Goal: Task Accomplishment & Management: Use online tool/utility

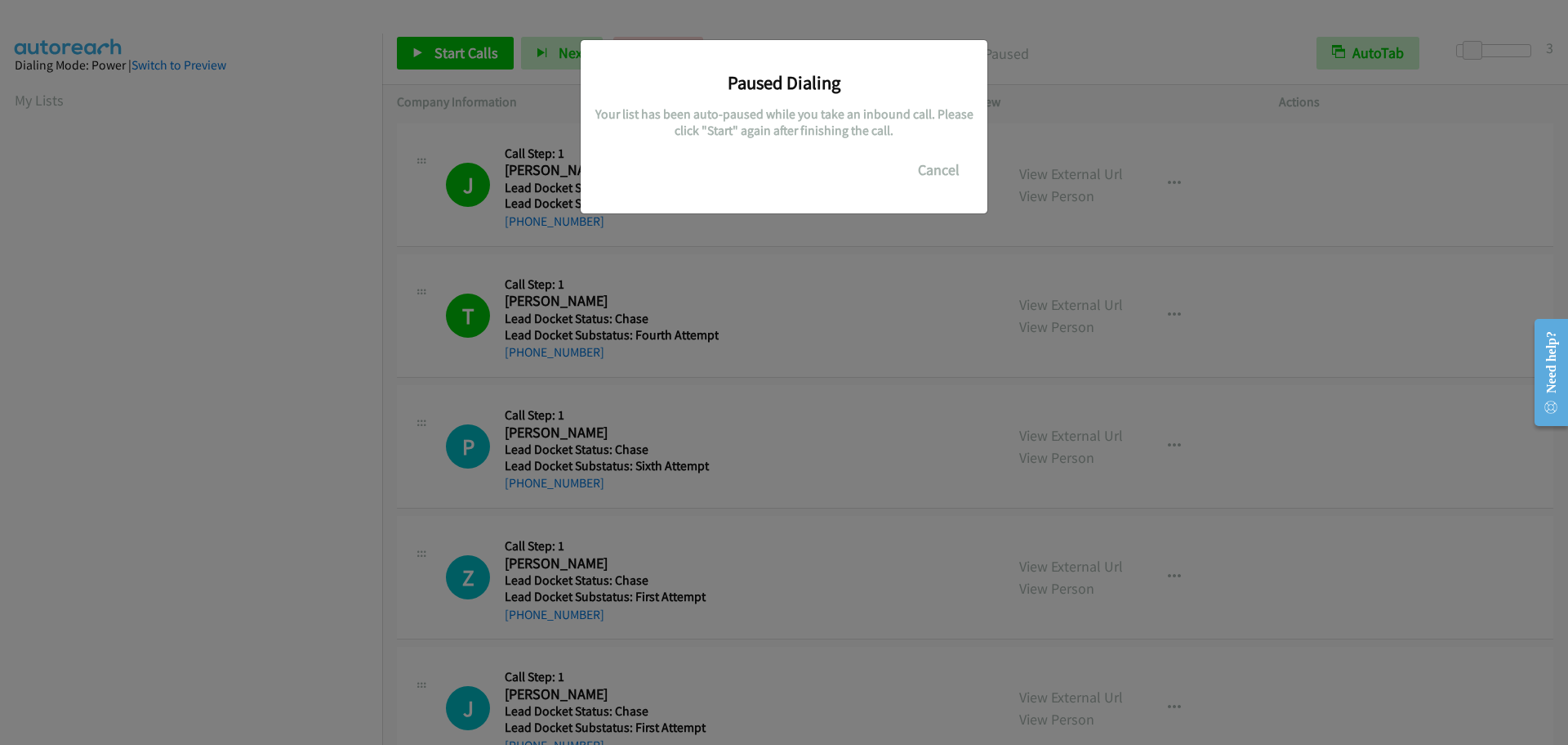
scroll to position [172, 0]
click at [928, 174] on button "Cancel" at bounding box center [938, 170] width 72 height 32
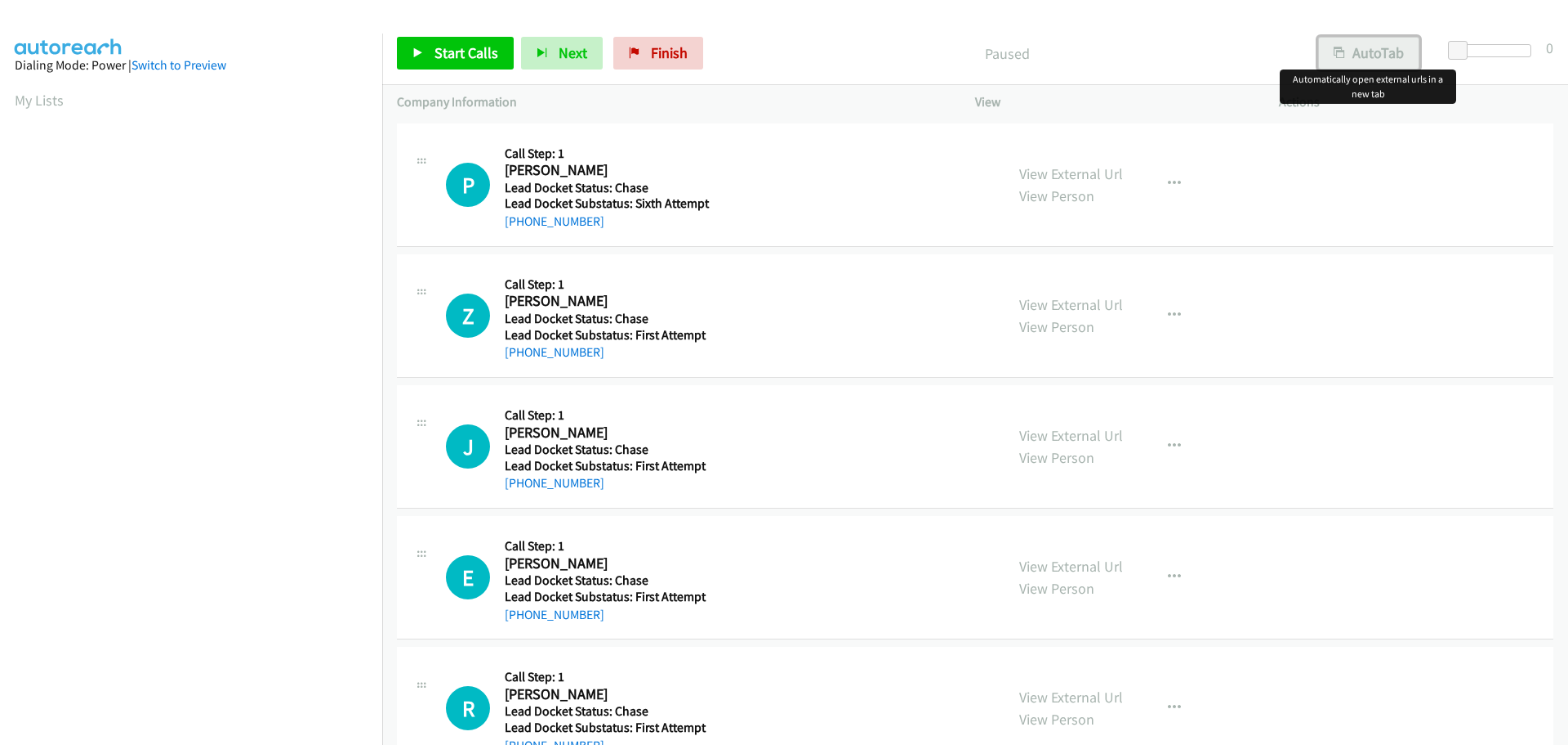
click at [1369, 42] on button "AutoTab" at bounding box center [1369, 52] width 101 height 32
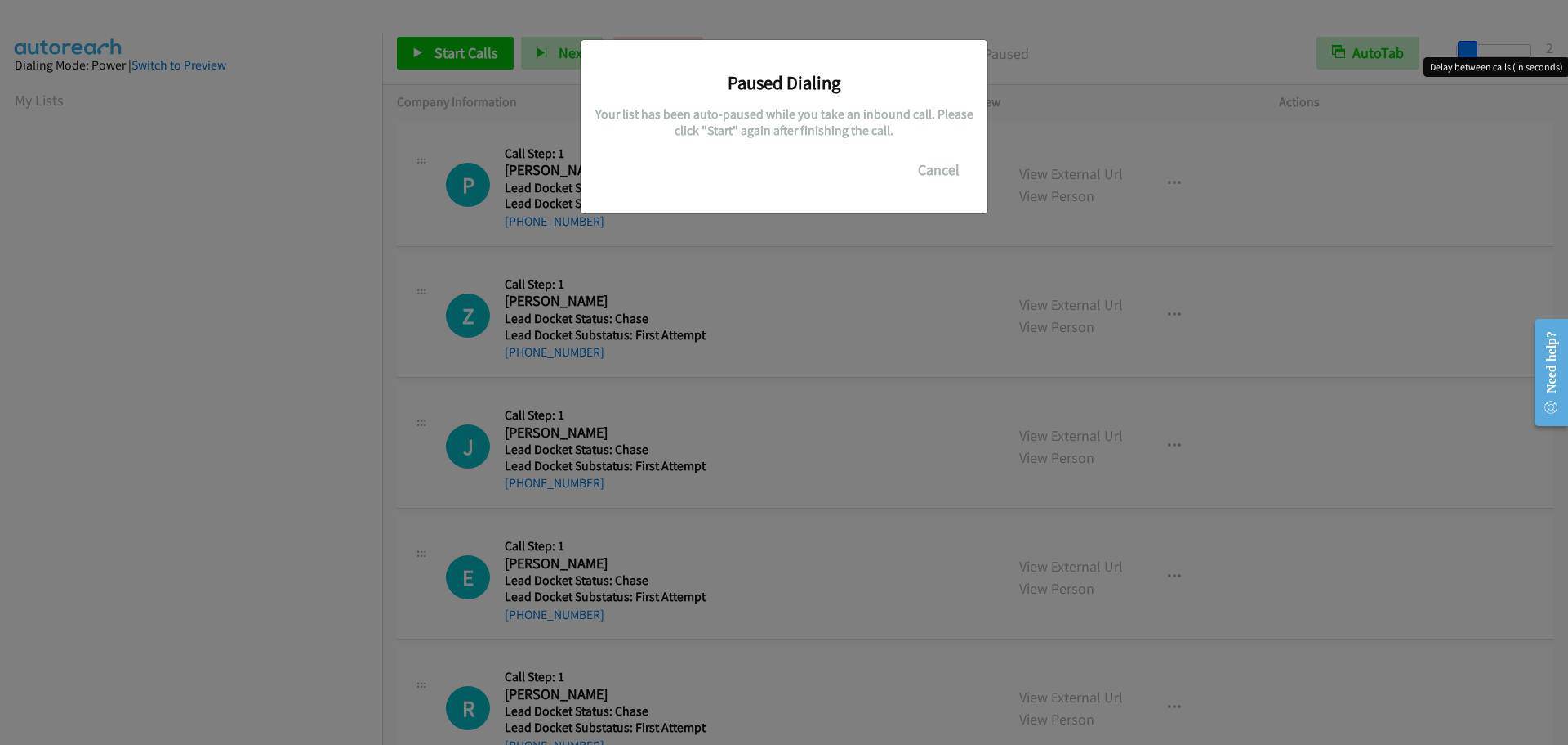
drag, startPoint x: 1456, startPoint y: 51, endPoint x: 1467, endPoint y: 51, distance: 11.0
click at [1467, 51] on main "Start Calls Pause Next Finish Paused AutoTab AutoTab 2 Company Information Info…" at bounding box center [784, 38] width 1568 height 77
click at [926, 165] on button "Cancel" at bounding box center [938, 170] width 72 height 32
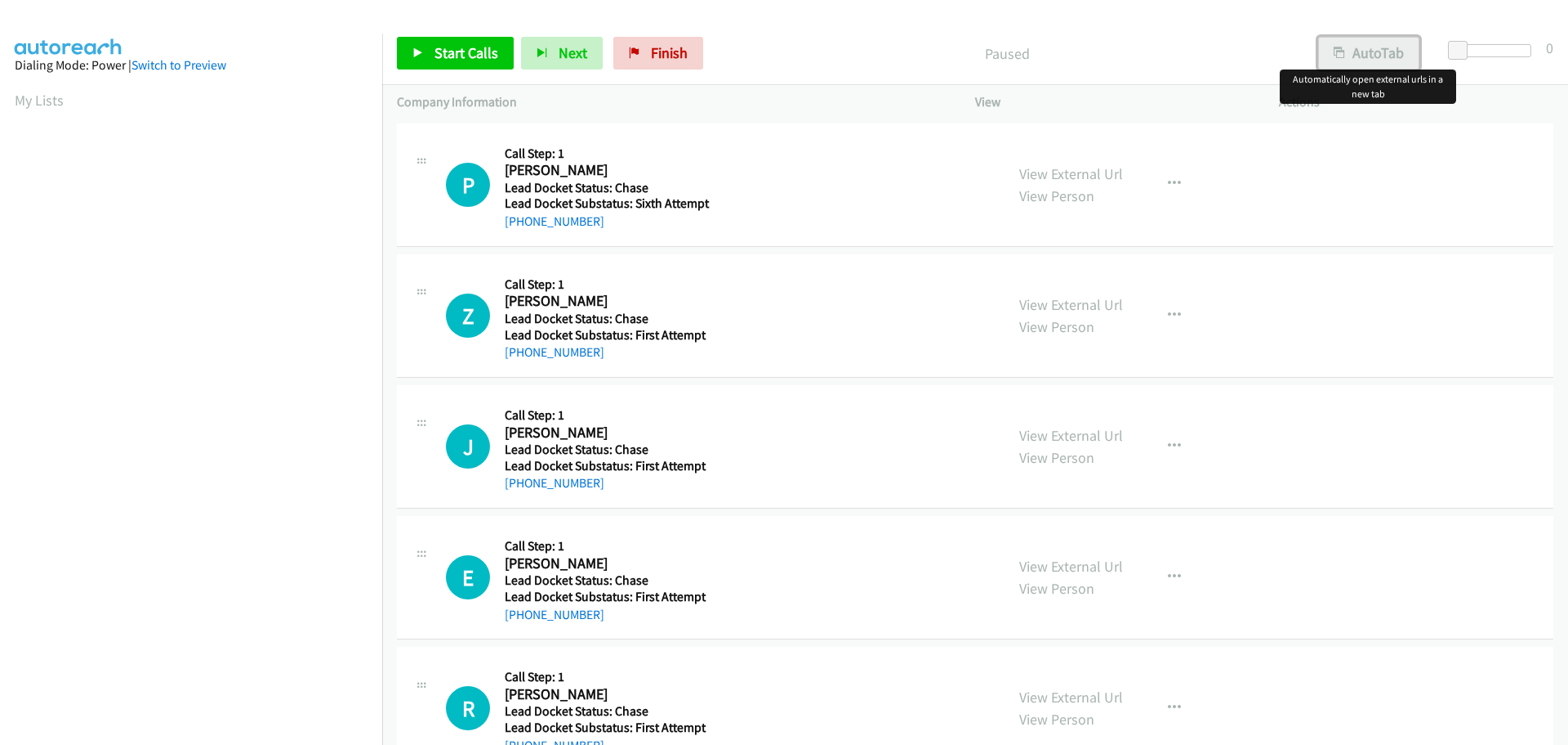
click at [1349, 53] on button "AutoTab" at bounding box center [1369, 52] width 101 height 32
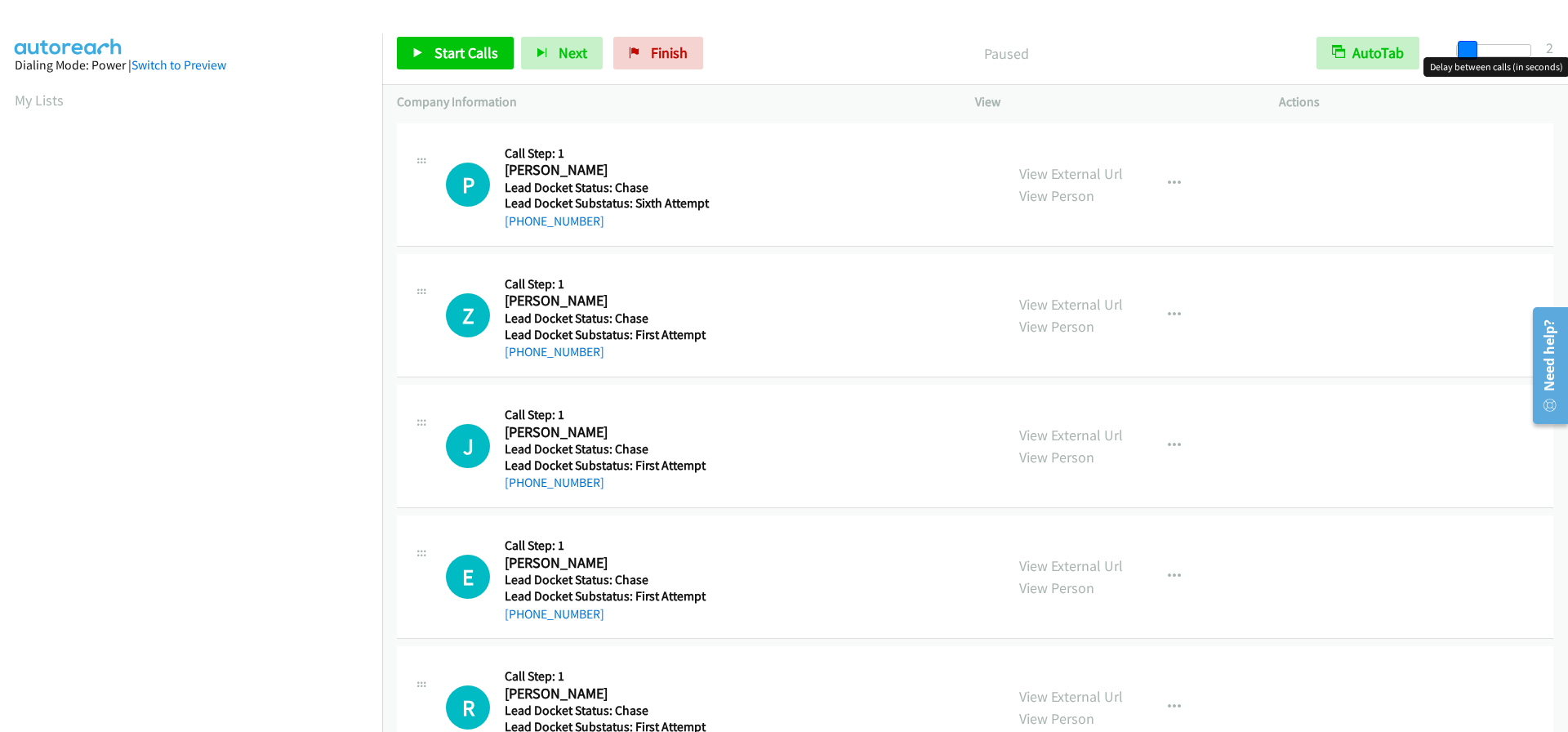
drag, startPoint x: 1461, startPoint y: 49, endPoint x: 1472, endPoint y: 52, distance: 11.4
click at [1472, 52] on span at bounding box center [1468, 51] width 20 height 20
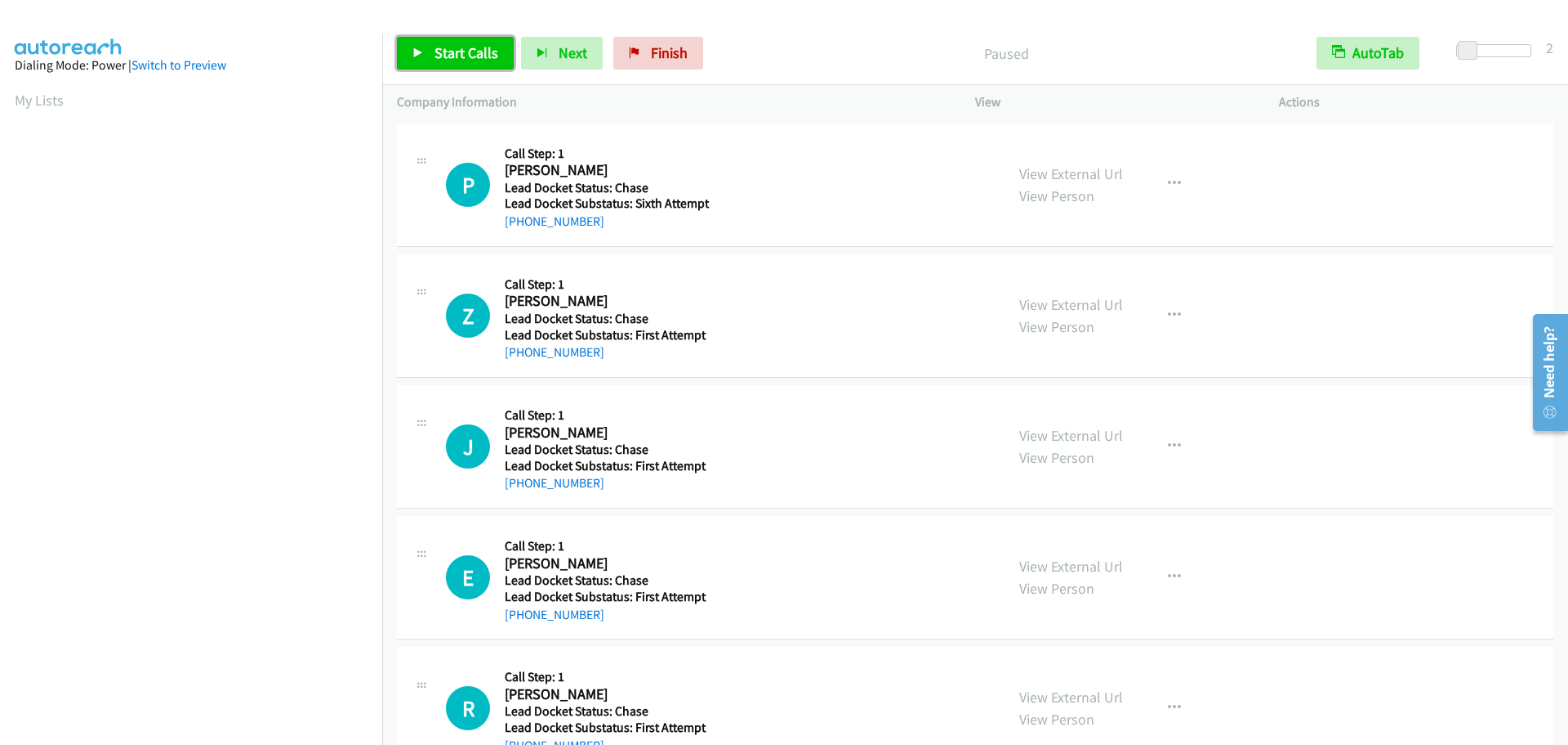
click at [492, 54] on span "Start Calls" at bounding box center [466, 52] width 64 height 19
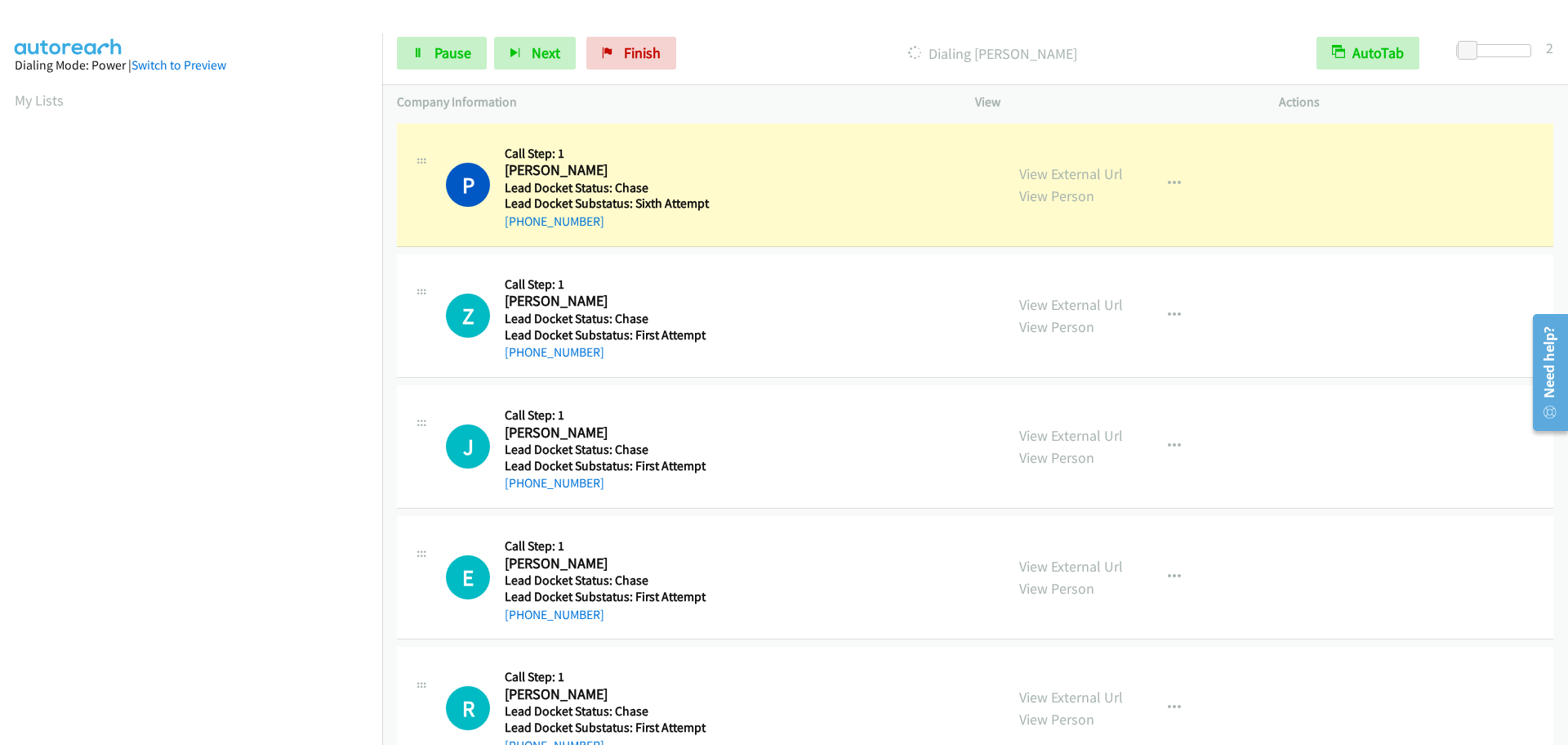
scroll to position [172, 0]
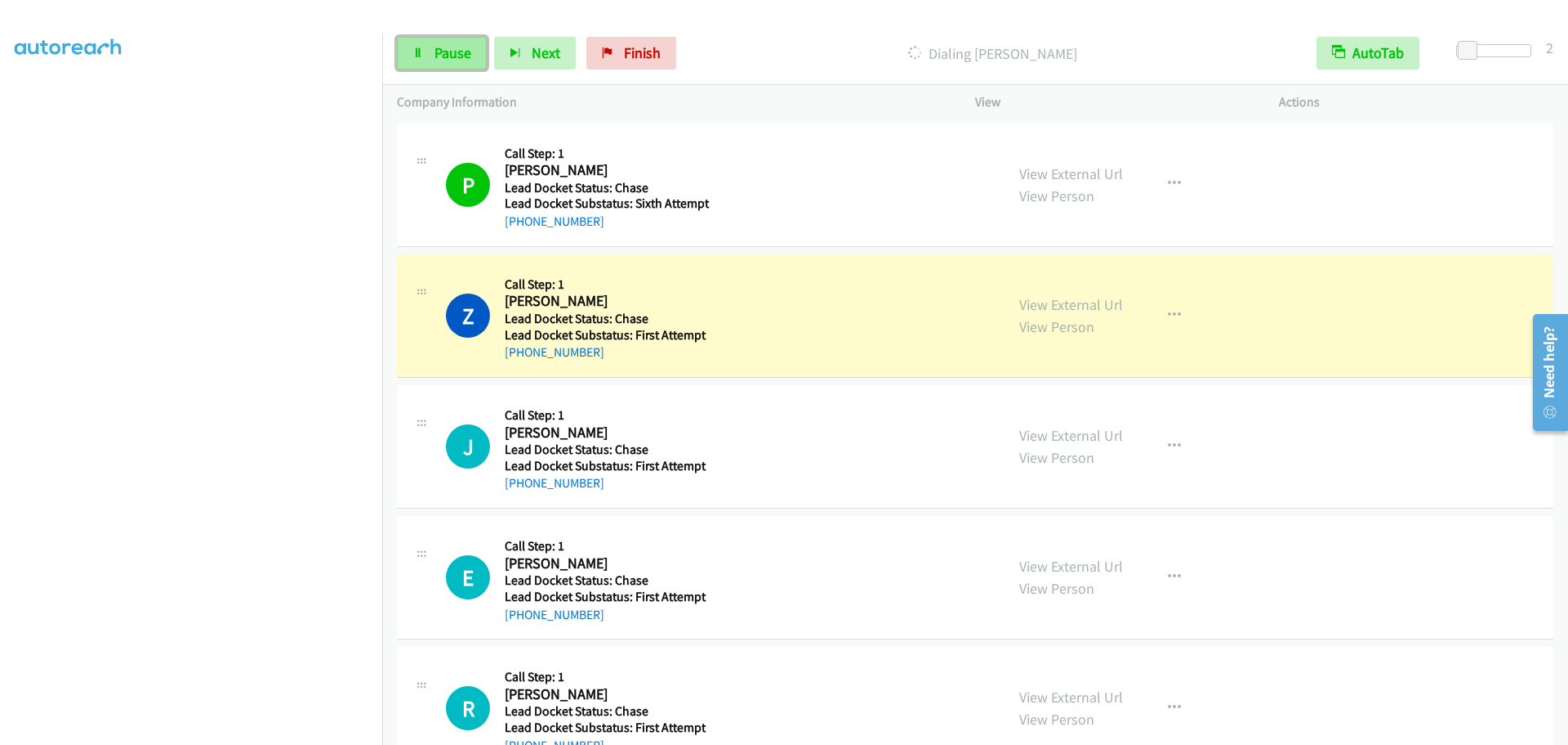
click at [456, 51] on span "Pause" at bounding box center [453, 52] width 37 height 19
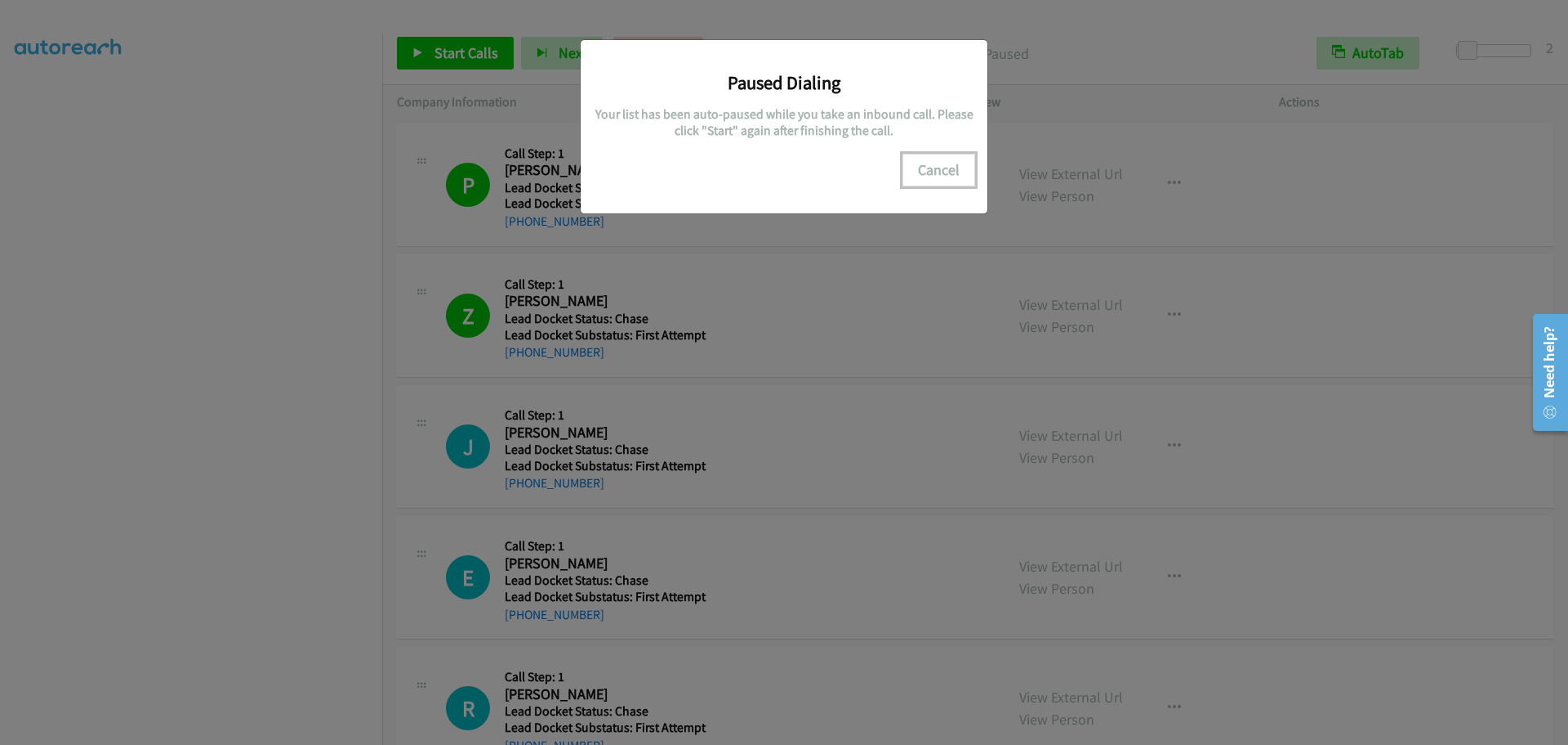
click at [946, 173] on button "Cancel" at bounding box center [938, 170] width 72 height 32
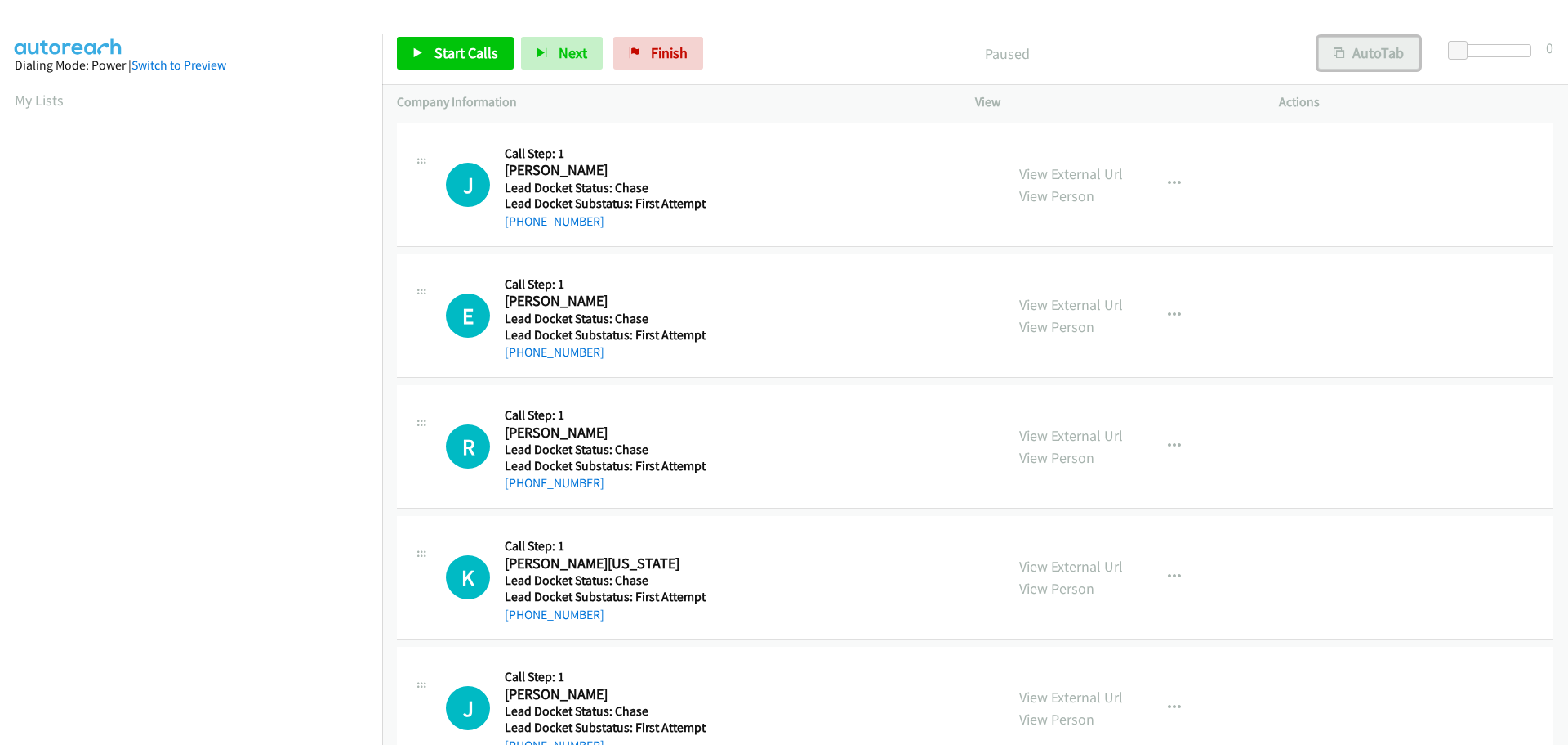
click at [1340, 57] on icon "button" at bounding box center [1339, 54] width 12 height 12
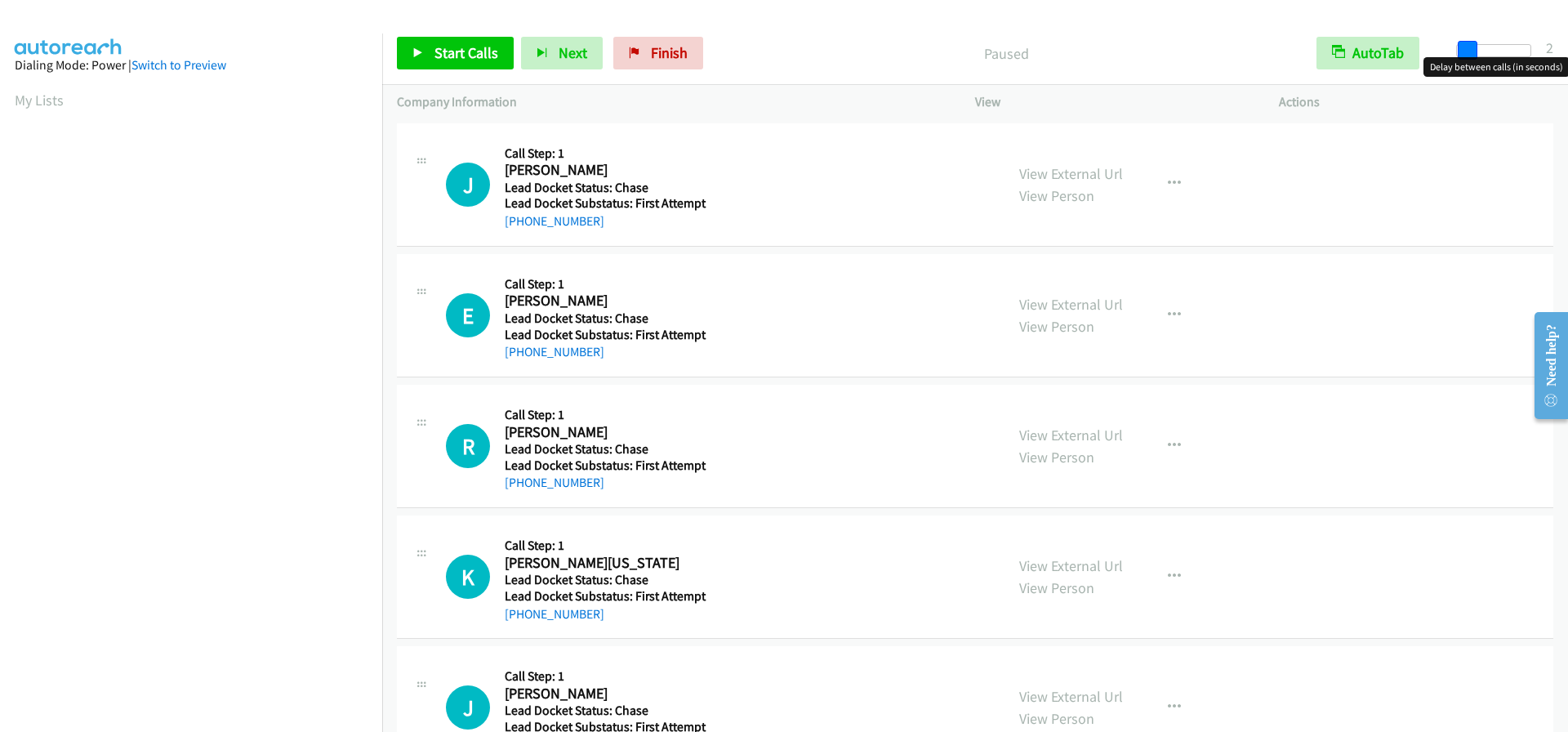
drag, startPoint x: 1457, startPoint y: 48, endPoint x: 1467, endPoint y: 48, distance: 10.0
click at [1467, 48] on span at bounding box center [1468, 51] width 20 height 20
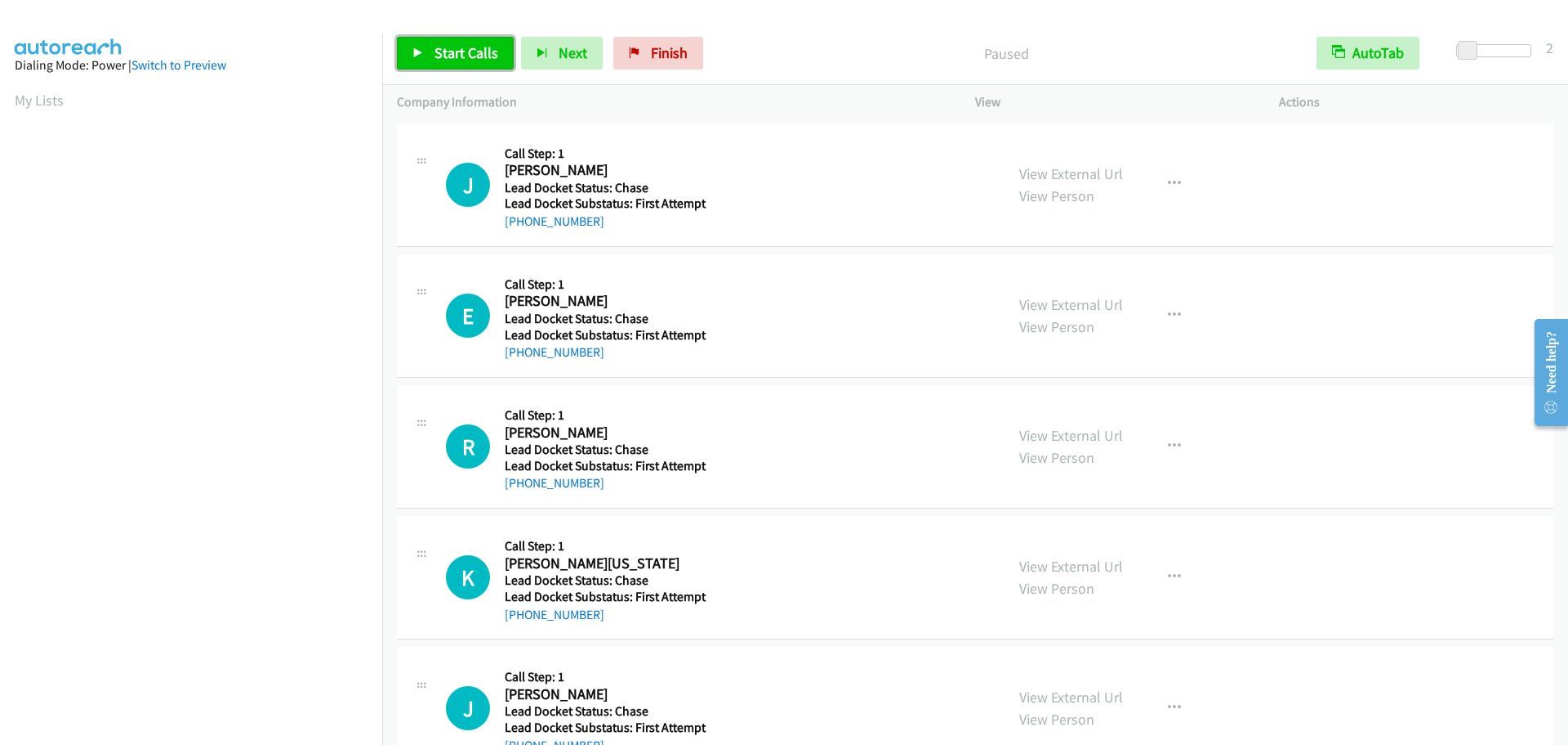
click at [474, 53] on span "Start Calls" at bounding box center [466, 52] width 64 height 19
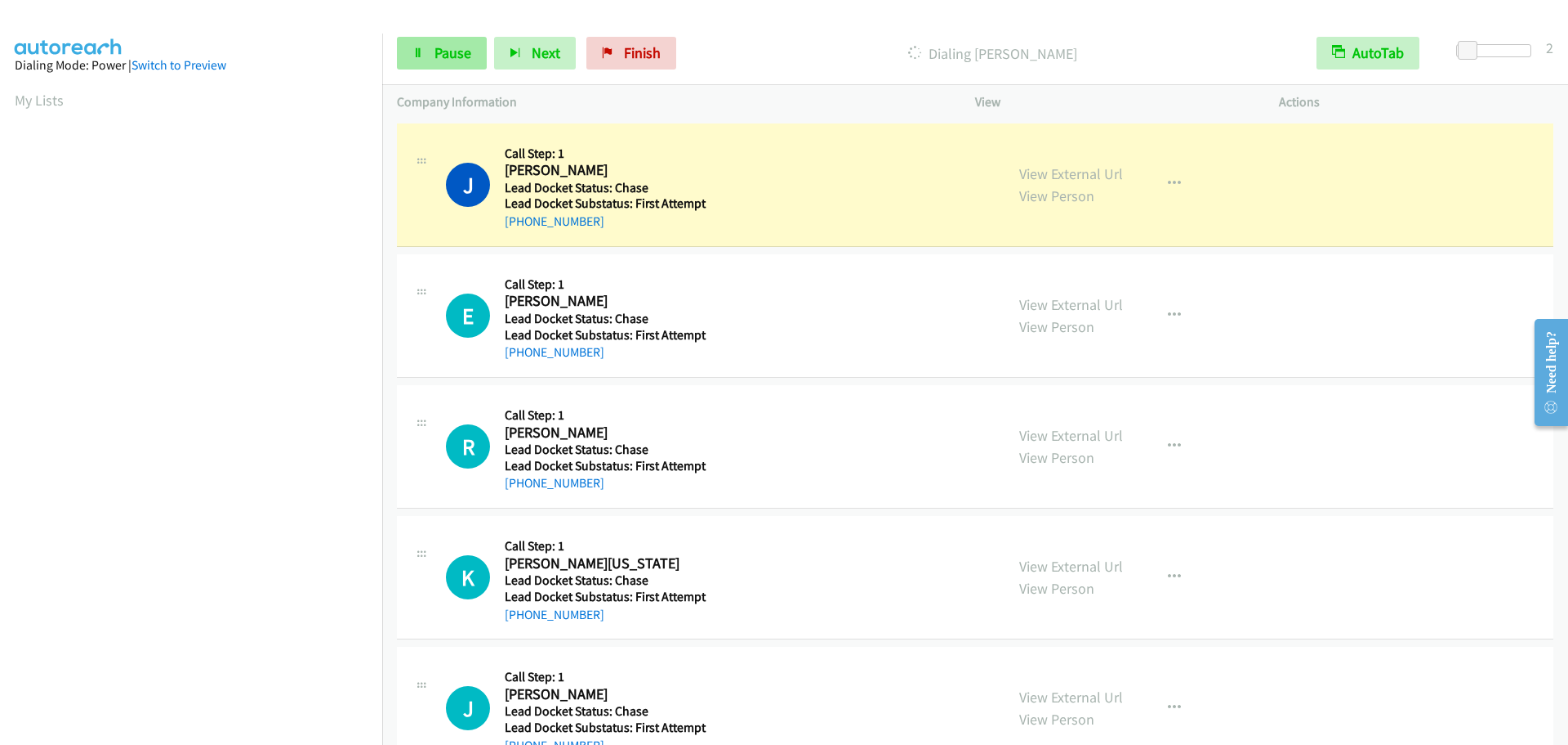
scroll to position [172, 0]
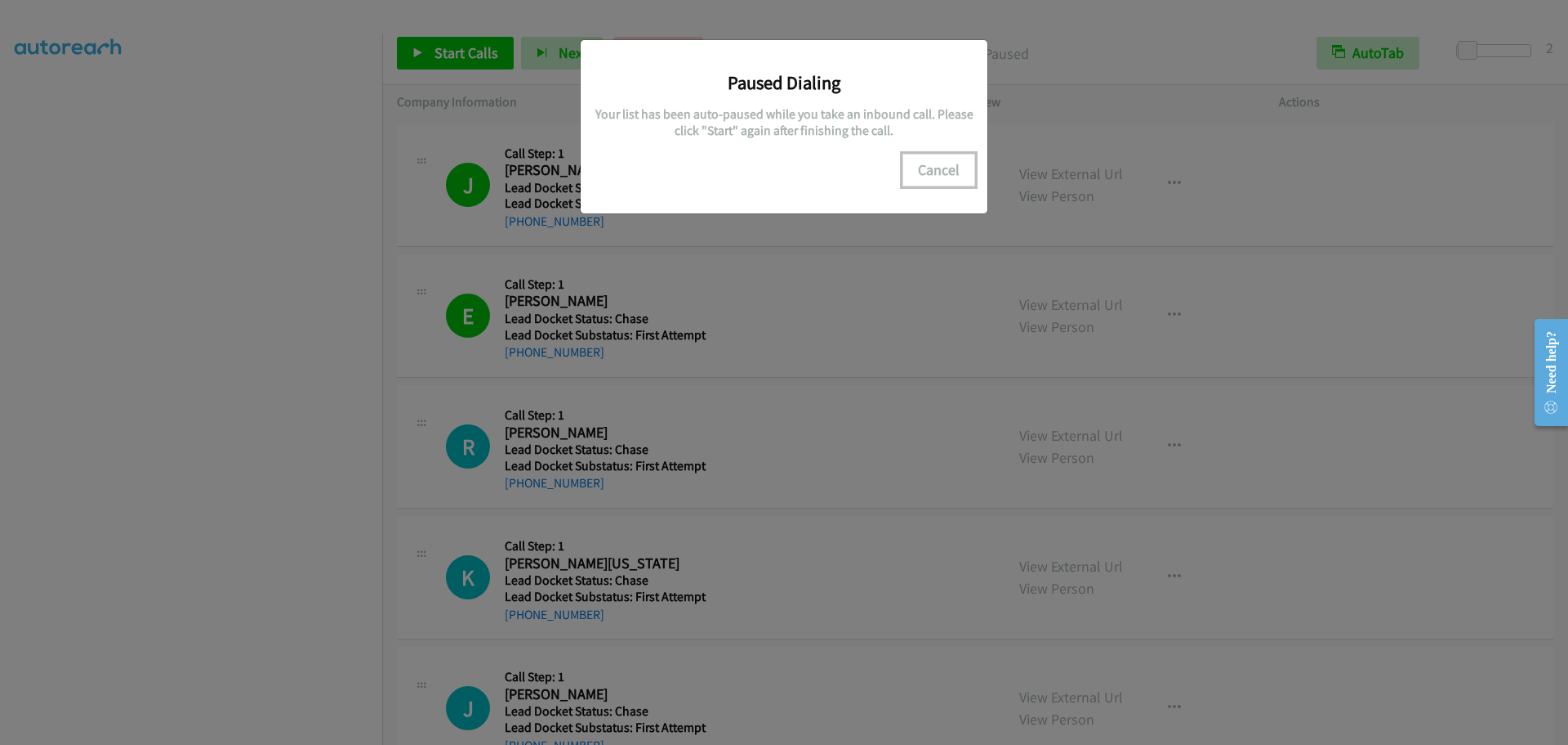
click at [938, 166] on button "Cancel" at bounding box center [938, 170] width 72 height 32
drag, startPoint x: 939, startPoint y: 175, endPoint x: 931, endPoint y: 158, distance: 18.8
click at [939, 174] on button "Cancel" at bounding box center [938, 170] width 72 height 32
click at [928, 168] on button "Cancel" at bounding box center [938, 170] width 72 height 32
click at [930, 162] on button "Cancel" at bounding box center [938, 170] width 72 height 32
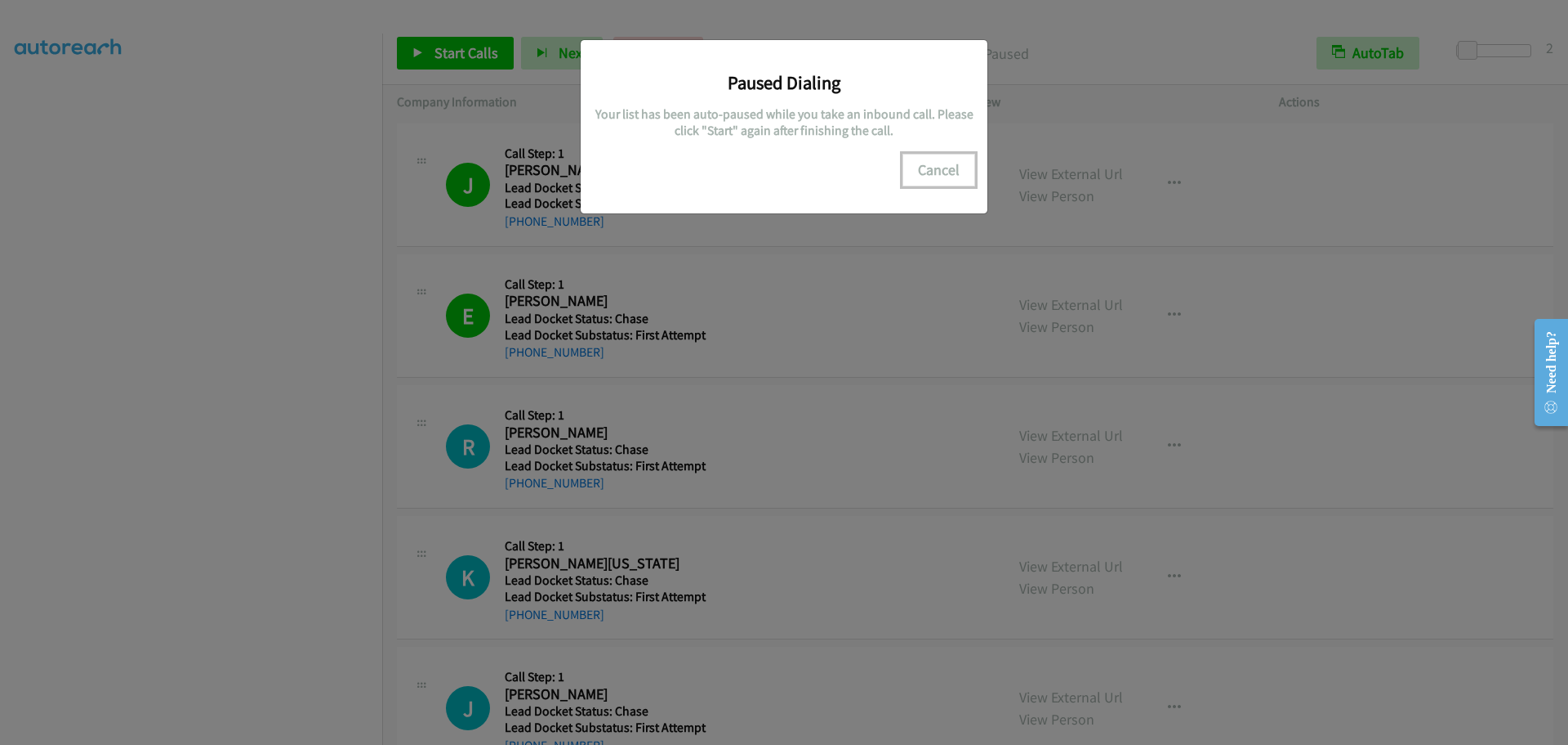
click at [951, 177] on button "Cancel" at bounding box center [938, 170] width 72 height 32
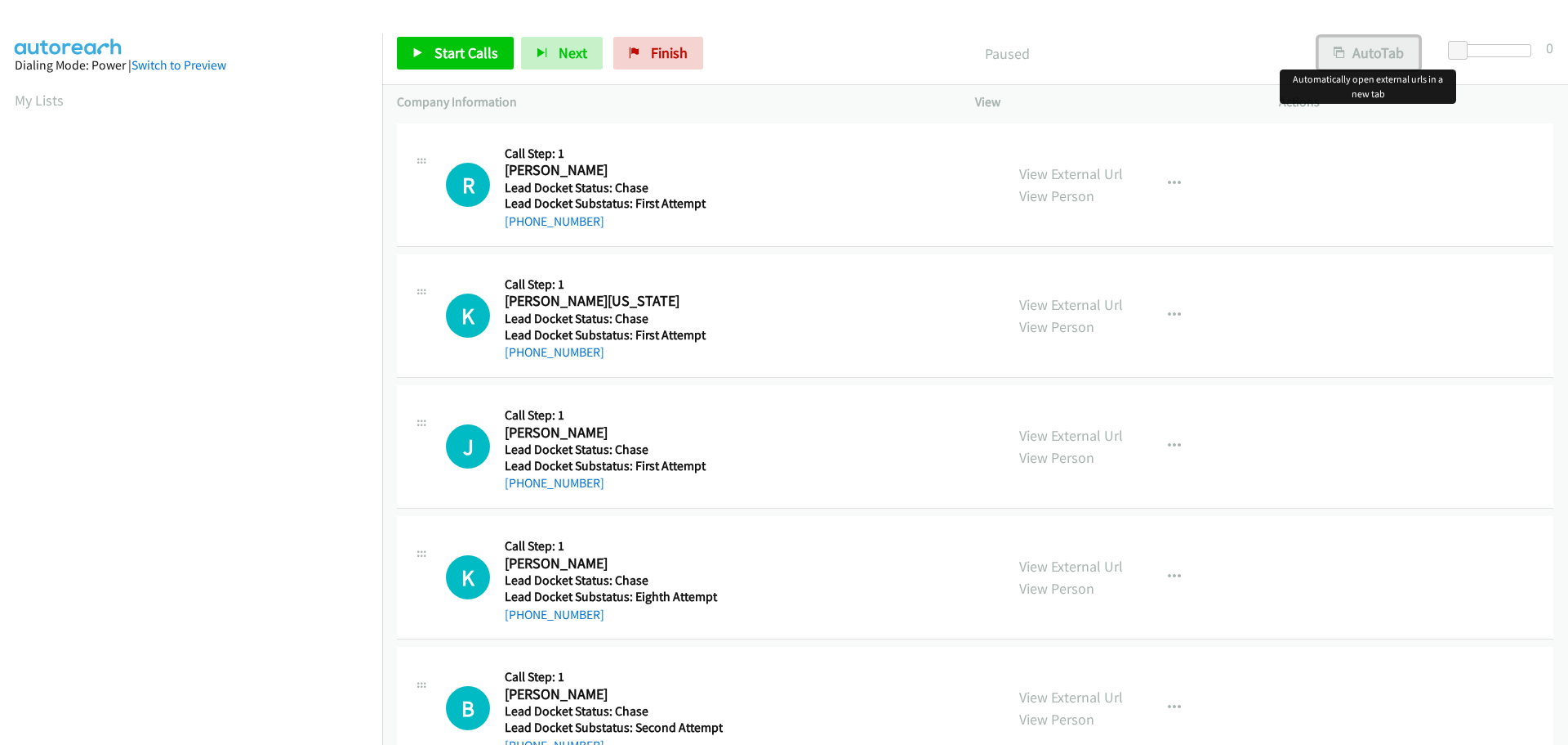
click at [1361, 50] on button "AutoTab" at bounding box center [1369, 52] width 101 height 32
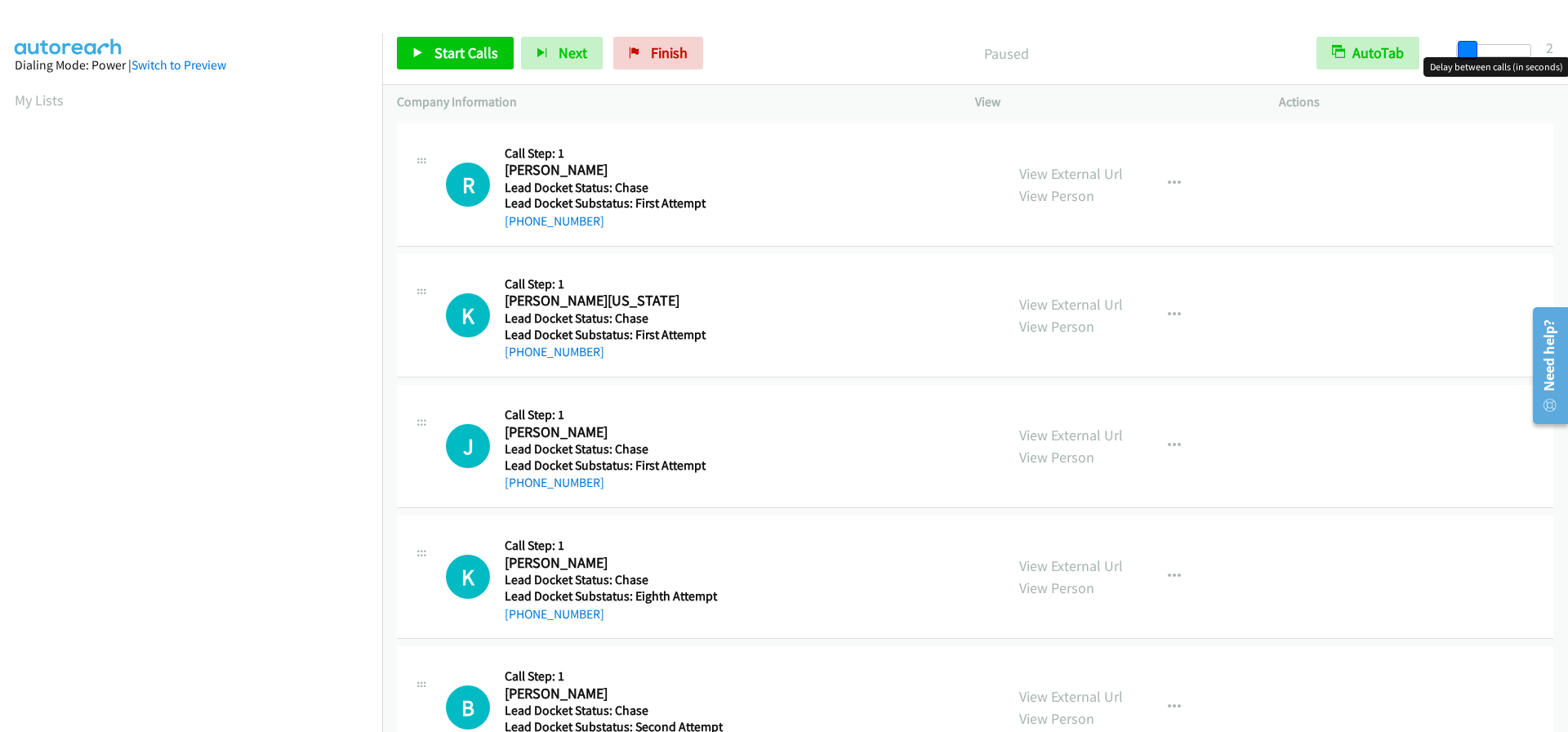
drag, startPoint x: 1456, startPoint y: 52, endPoint x: 1465, endPoint y: 53, distance: 9.1
click at [1465, 53] on span at bounding box center [1468, 51] width 20 height 20
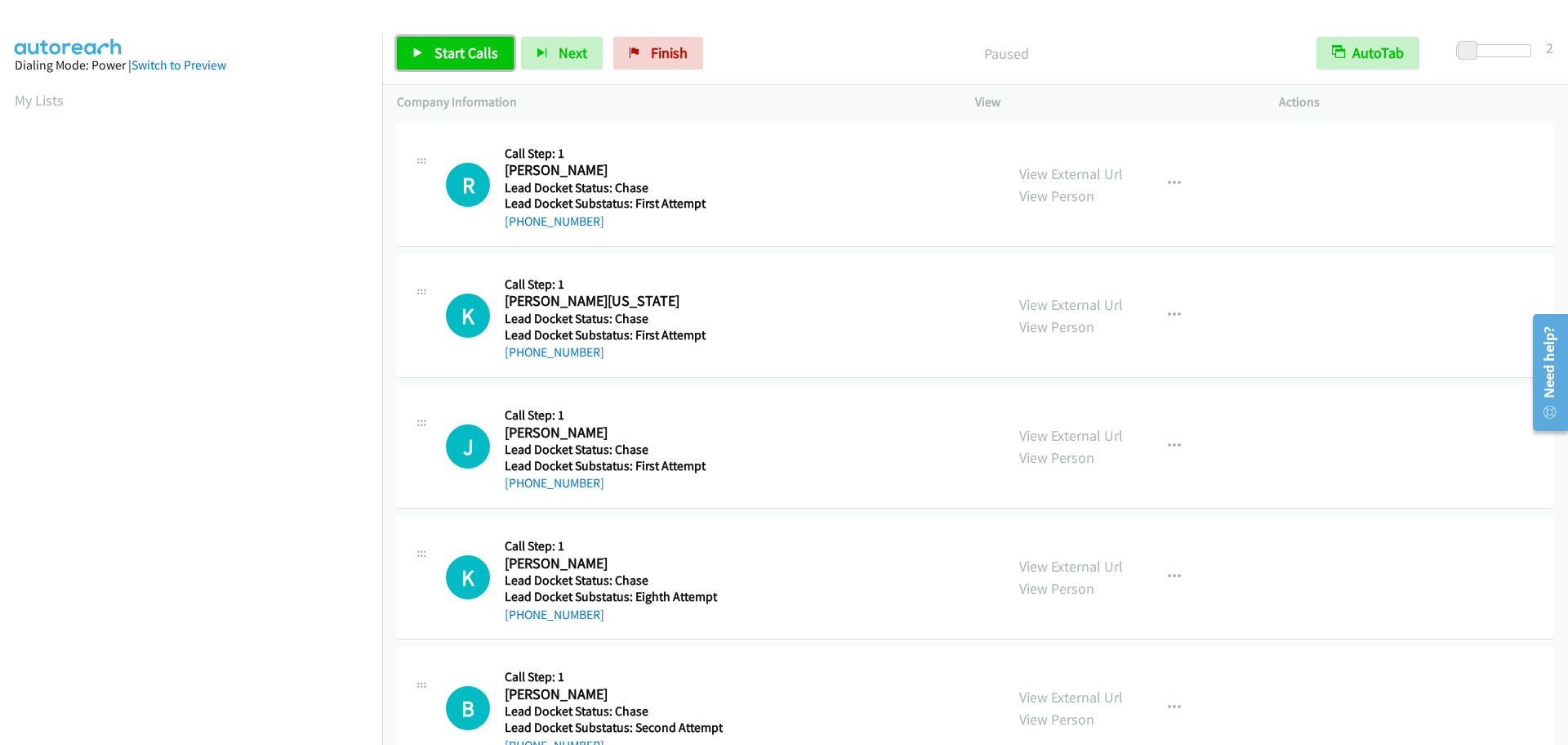
click at [489, 52] on span "Start Calls" at bounding box center [466, 52] width 64 height 19
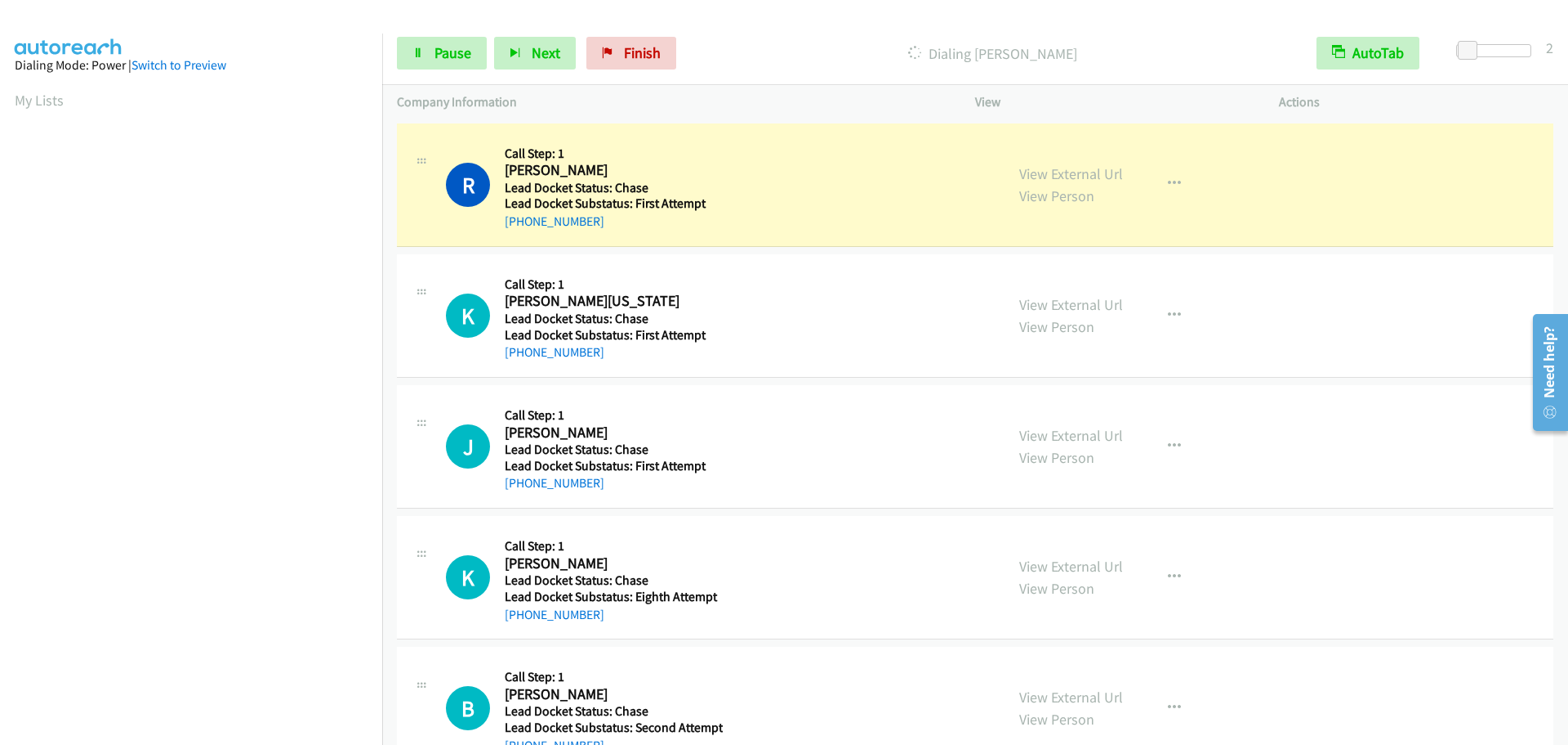
scroll to position [172, 0]
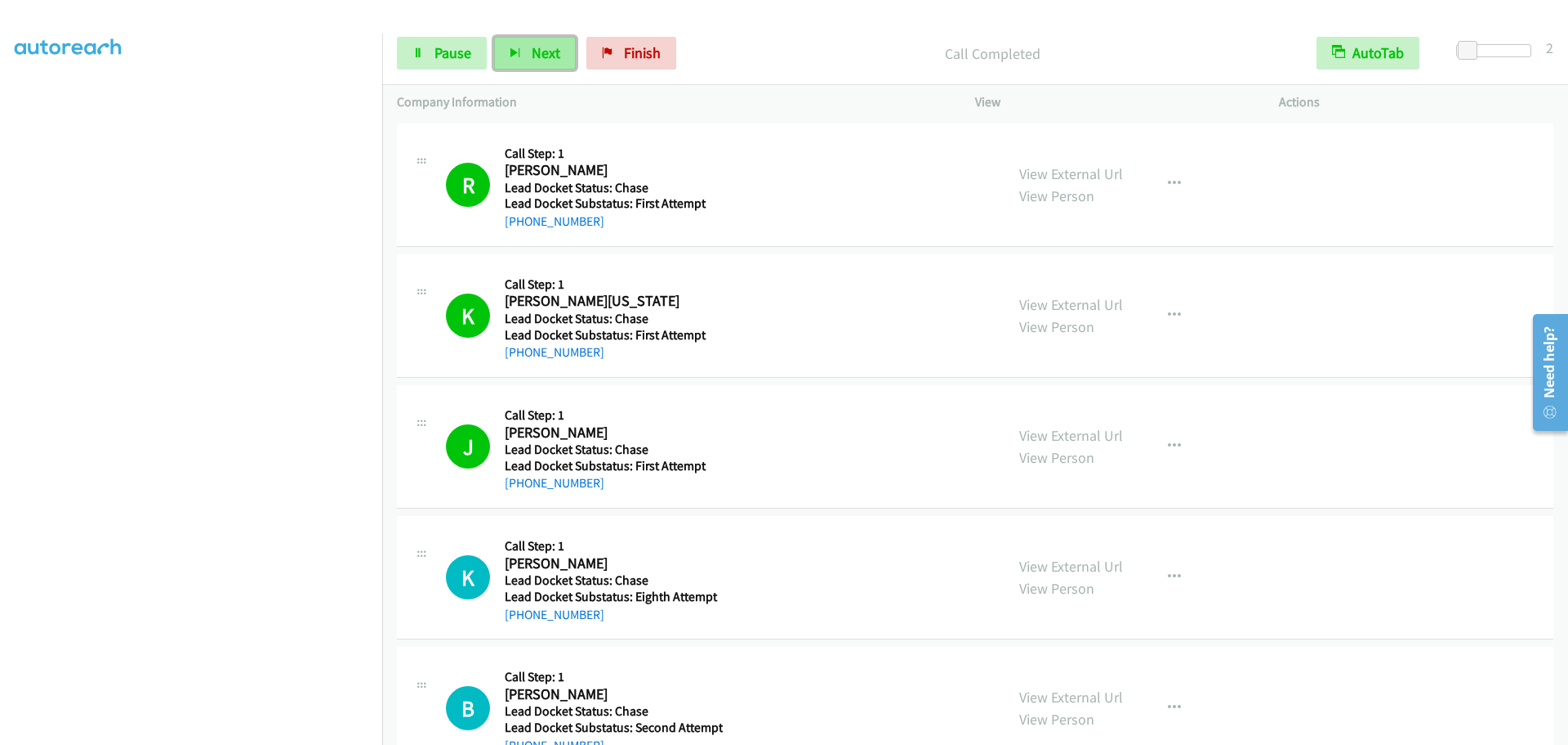
click at [528, 53] on button "Next" at bounding box center [535, 52] width 81 height 32
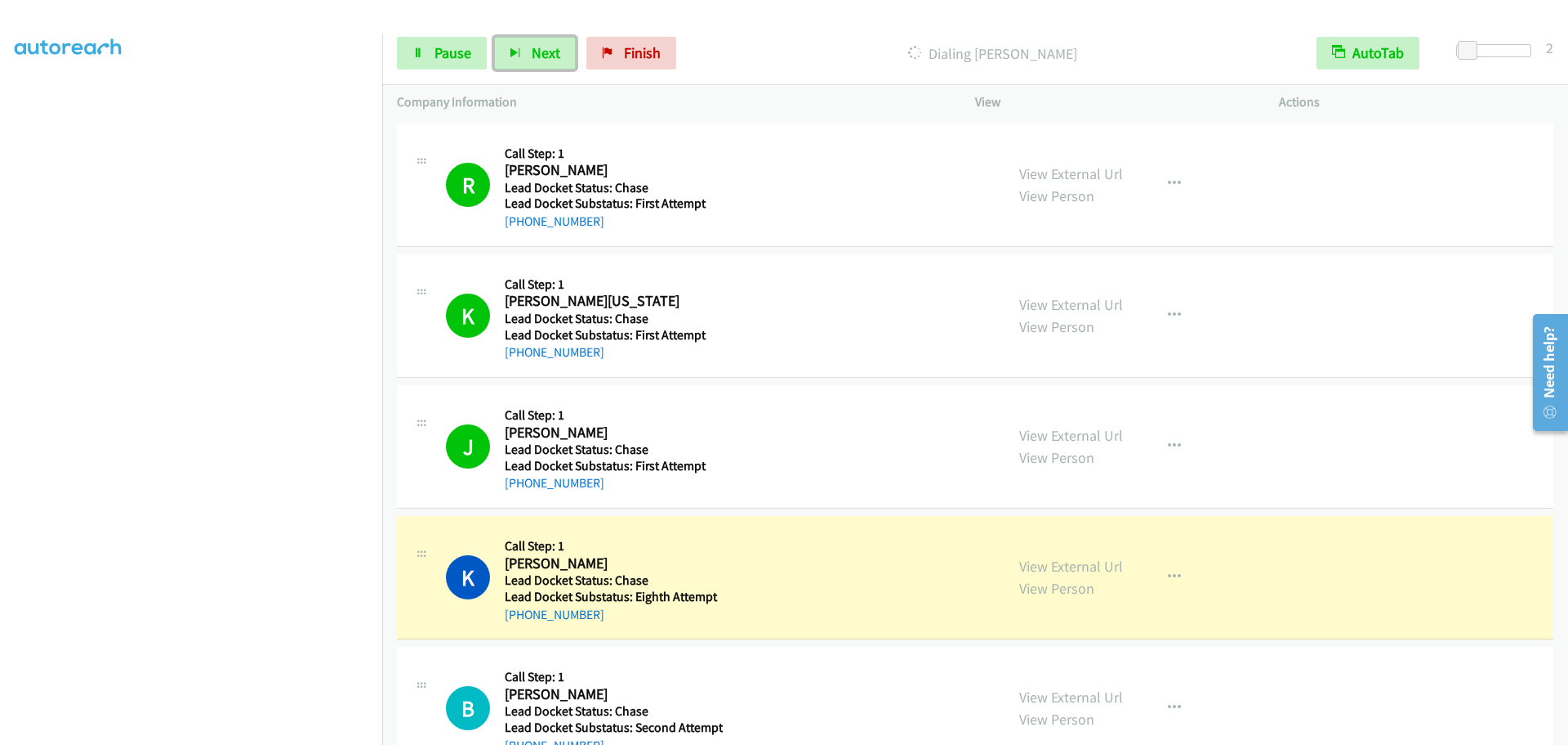
scroll to position [171, 0]
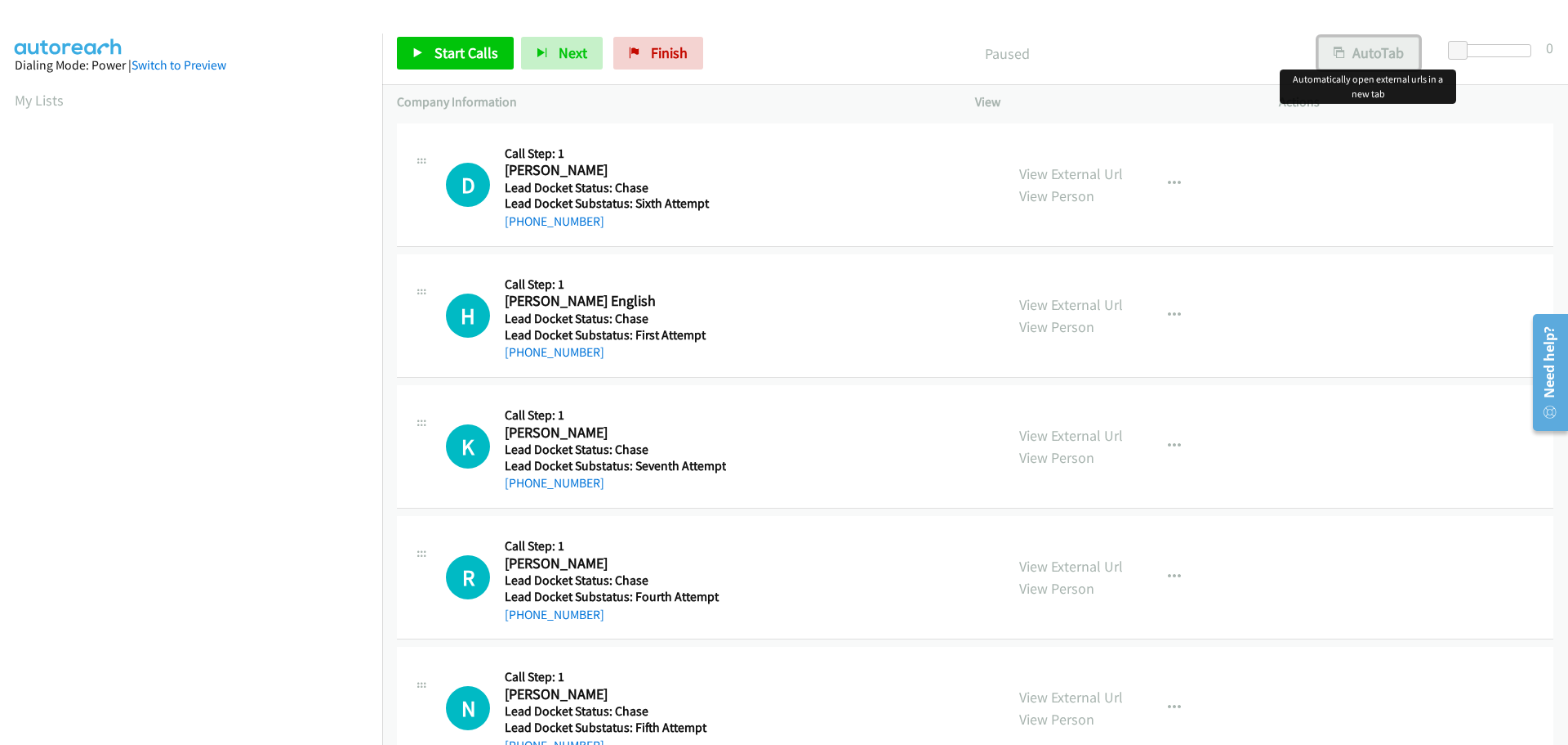
click at [1341, 59] on button "AutoTab" at bounding box center [1369, 52] width 101 height 32
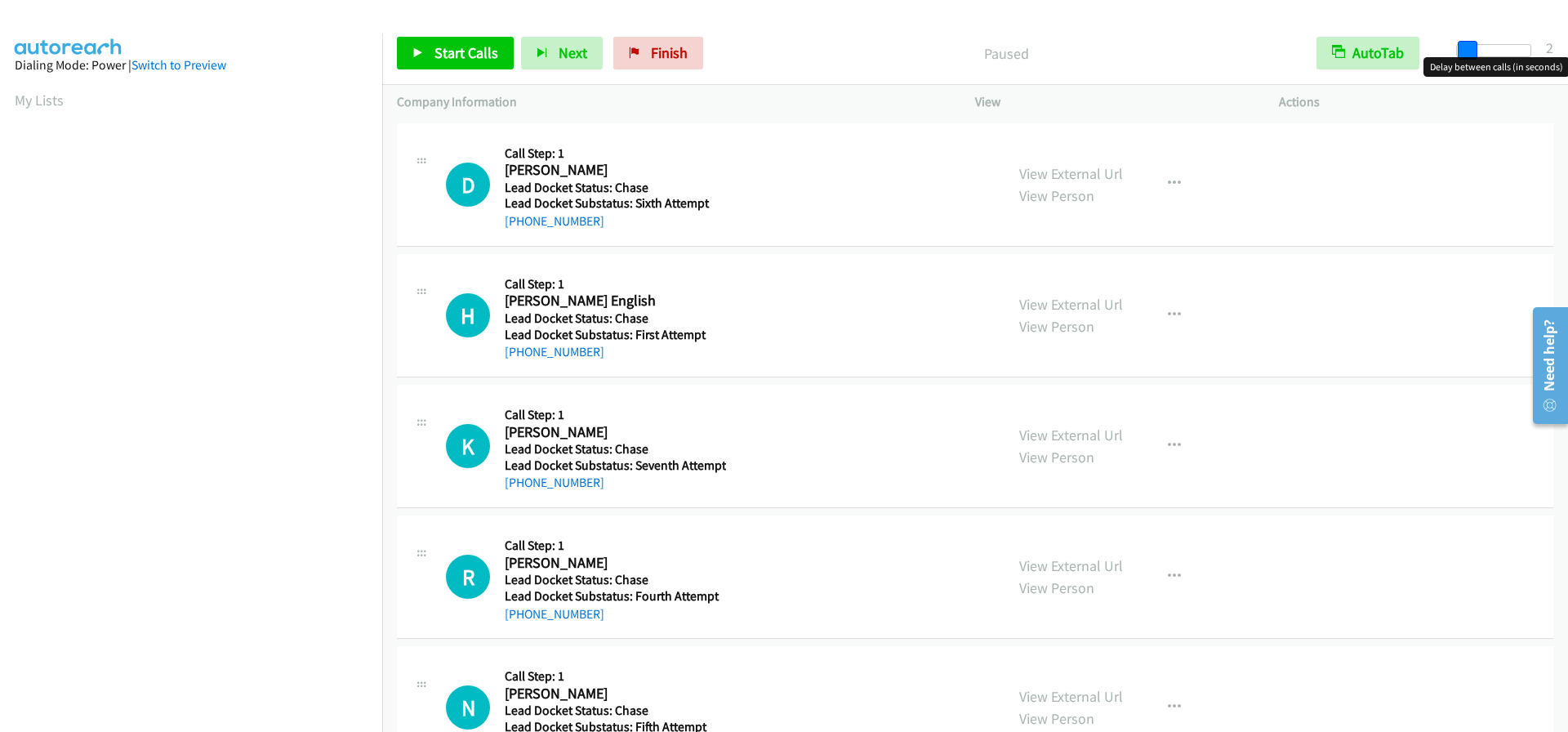
drag, startPoint x: 1462, startPoint y: 49, endPoint x: 1472, endPoint y: 48, distance: 10.0
click at [1472, 48] on span at bounding box center [1468, 51] width 20 height 20
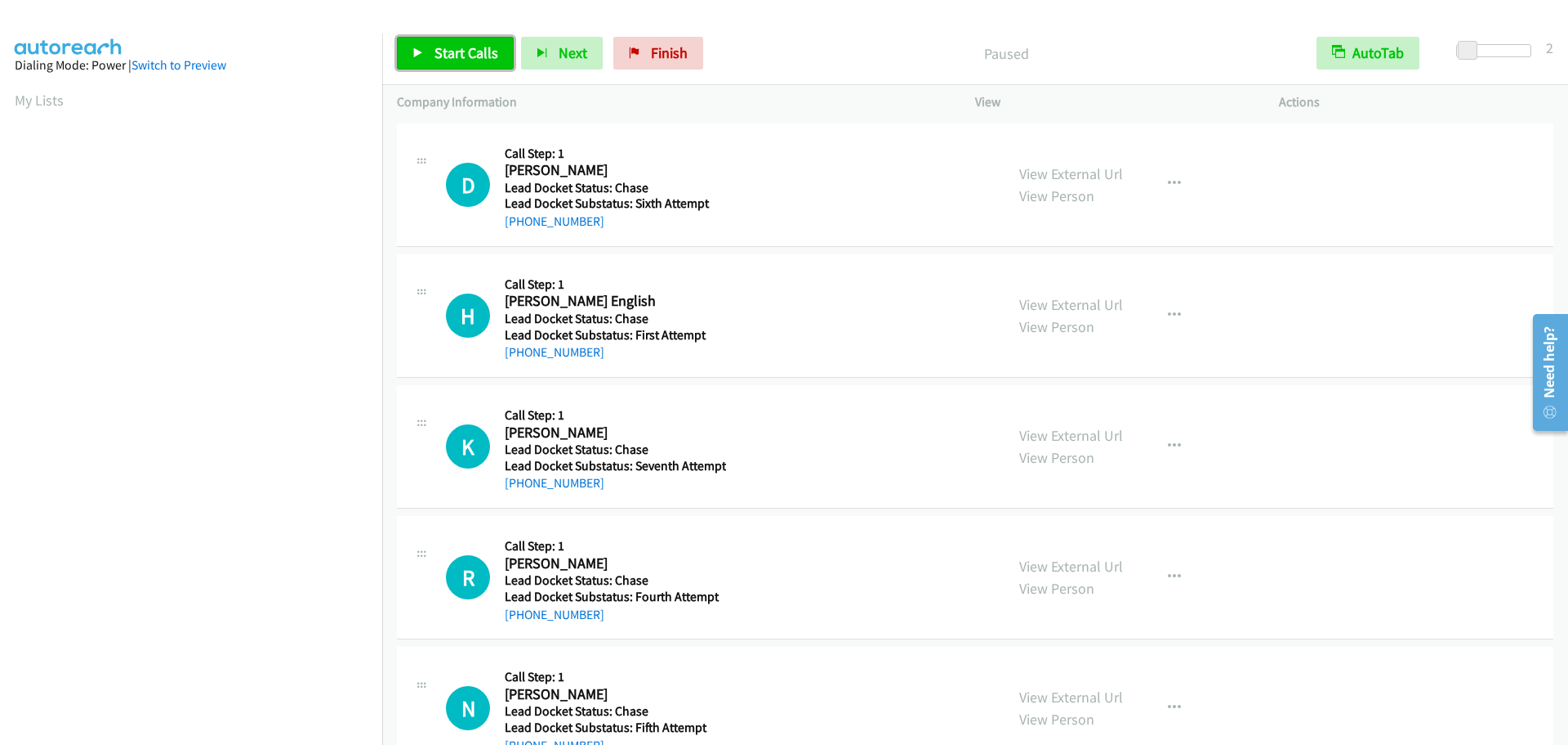
click at [487, 52] on span "Start Calls" at bounding box center [466, 52] width 64 height 19
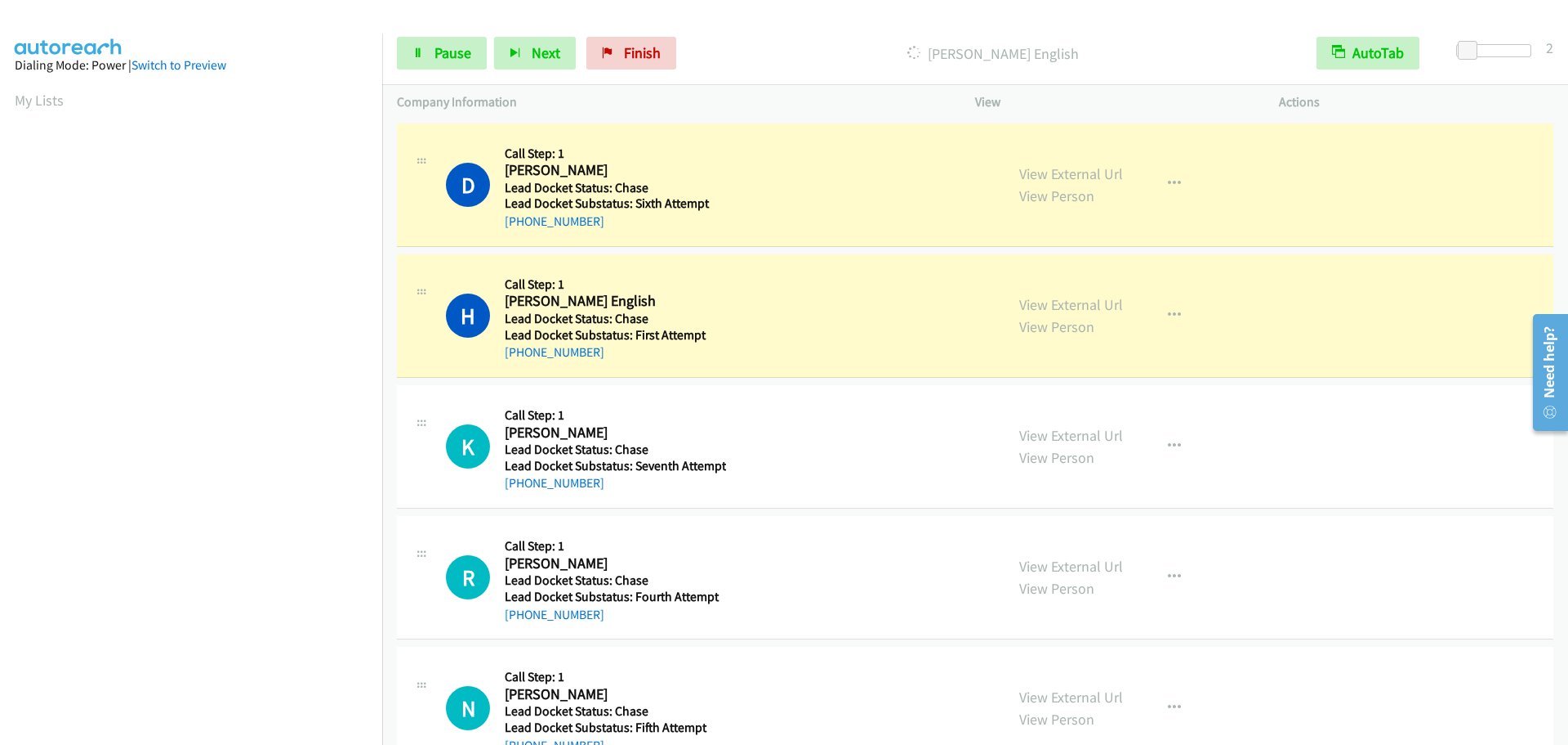
scroll to position [172, 0]
click at [441, 52] on span "Pause" at bounding box center [453, 52] width 37 height 19
